Goal: Task Accomplishment & Management: Manage account settings

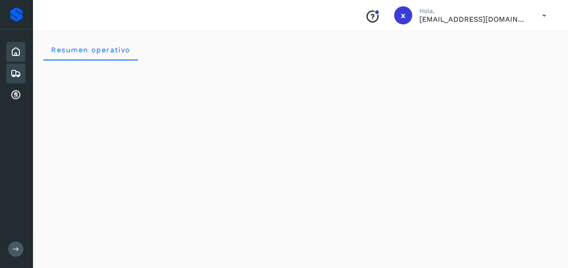
click at [16, 77] on icon at bounding box center [15, 73] width 11 height 11
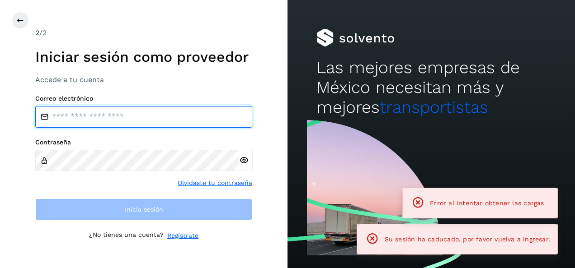
type input "**********"
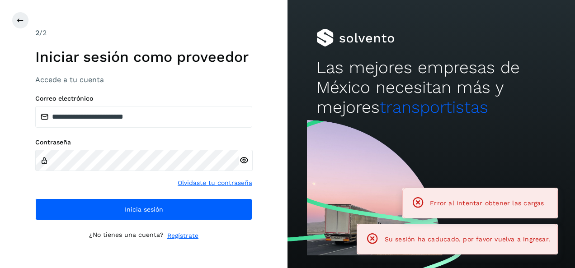
click at [242, 162] on icon at bounding box center [243, 160] width 9 height 9
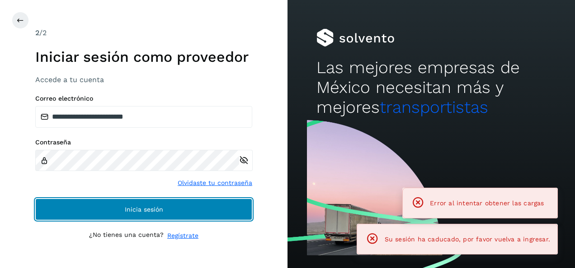
click at [135, 211] on span "Inicia sesión" at bounding box center [144, 210] width 38 height 6
